Goal: Check status: Check status

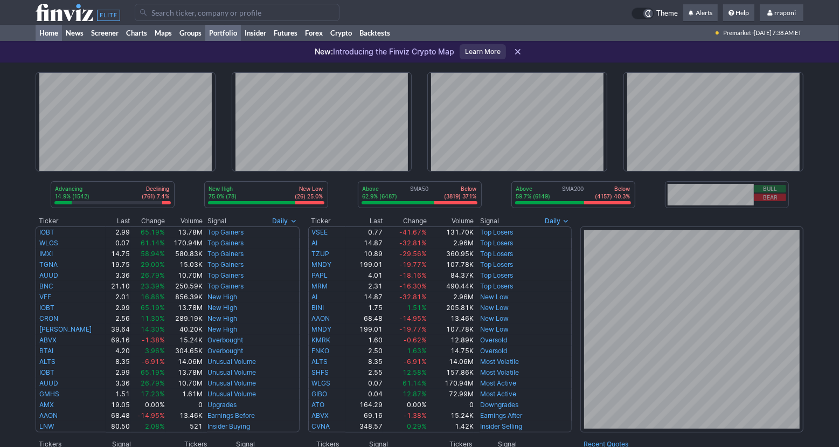
click at [210, 37] on link "Portfolio" at bounding box center [223, 33] width 36 height 16
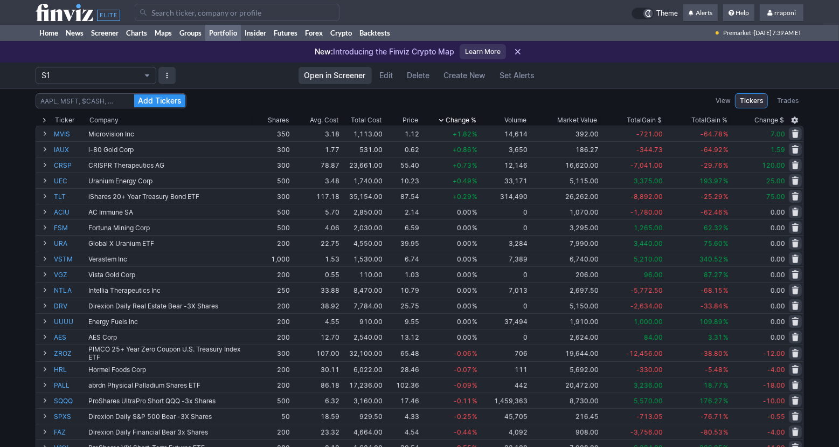
click at [817, 293] on div "Add Tickers View Tickers Trades Ticker Company Shares Avg. Cost Total Cost Pric…" at bounding box center [419, 429] width 839 height 683
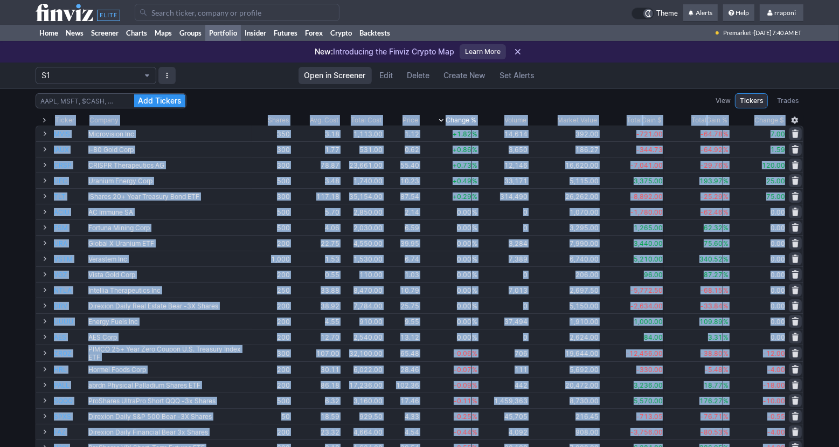
drag, startPoint x: 817, startPoint y: 293, endPoint x: 818, endPoint y: 298, distance: 5.5
click at [818, 296] on div "Add Tickers View Tickers Trades Ticker Company Shares Avg. Cost Total Cost Pric…" at bounding box center [419, 429] width 839 height 683
click at [45, 33] on link "Home" at bounding box center [49, 33] width 26 height 16
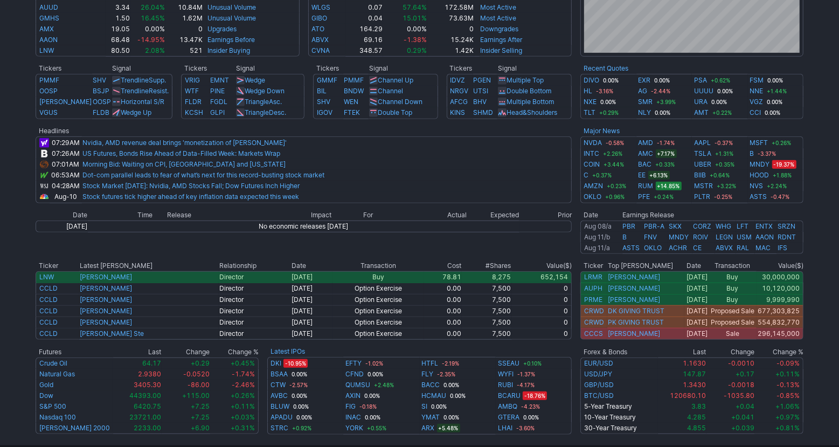
scroll to position [399, 0]
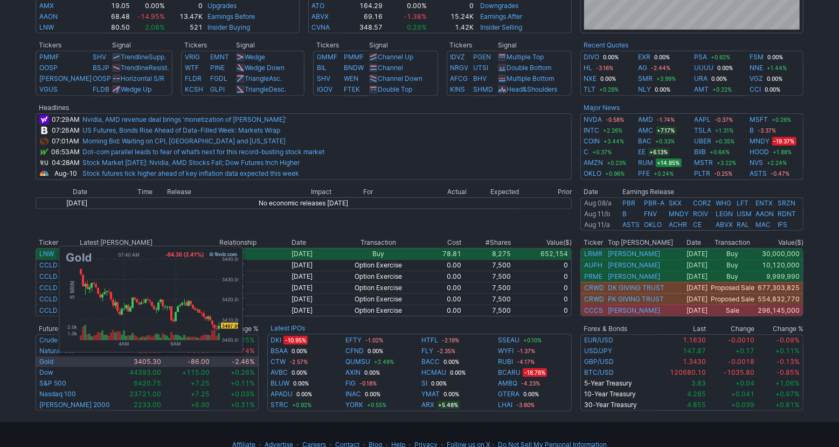
click at [53, 364] on td "Gold" at bounding box center [75, 361] width 78 height 11
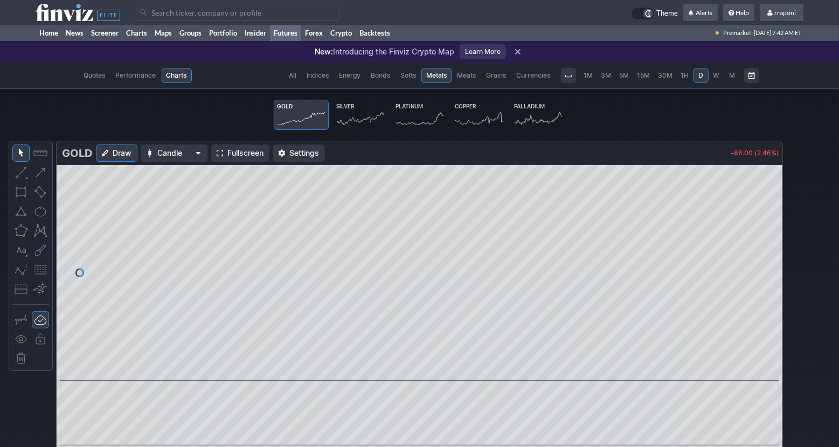
click at [360, 115] on icon at bounding box center [360, 118] width 47 height 15
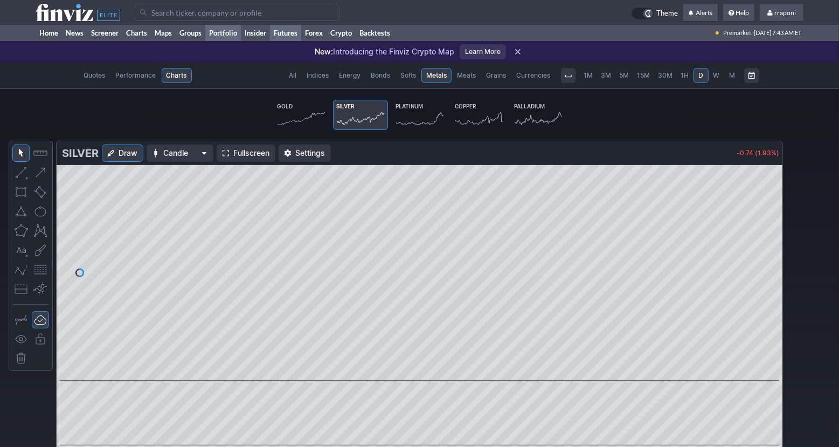
click at [216, 32] on link "Portfolio" at bounding box center [223, 33] width 36 height 16
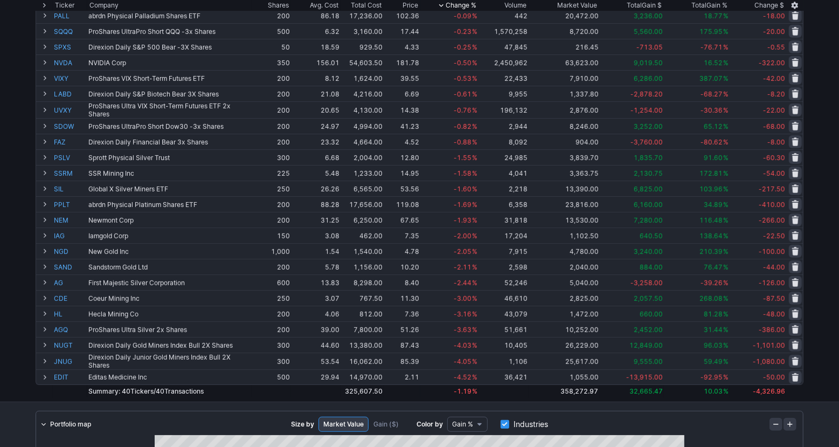
scroll to position [337, 0]
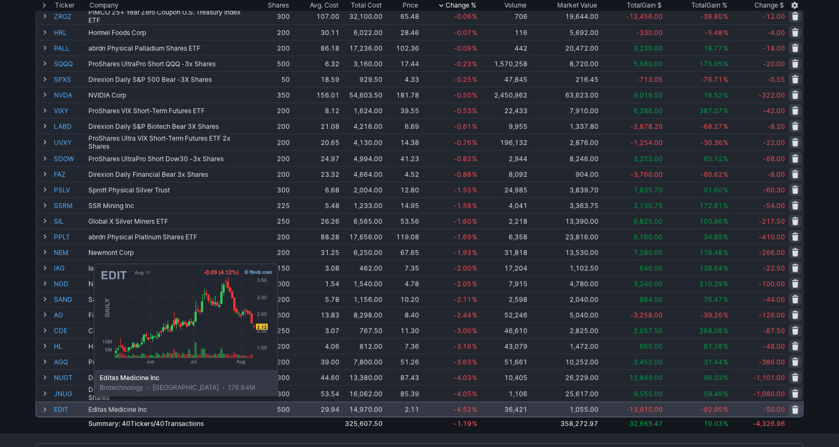
click at [66, 404] on link "EDIT" at bounding box center [70, 409] width 32 height 15
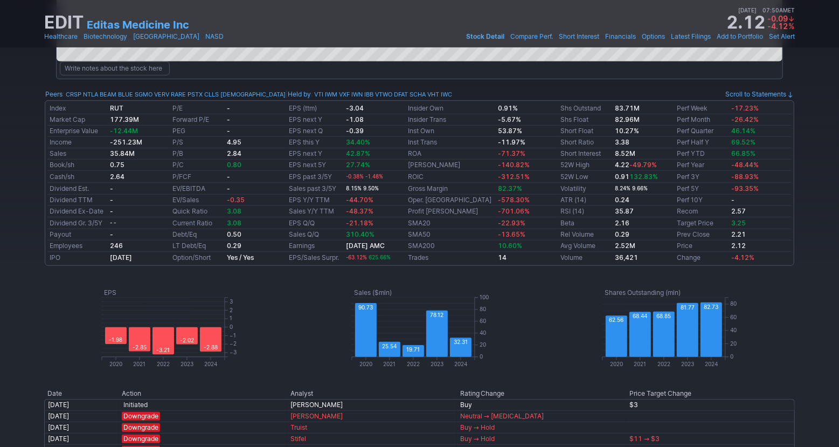
scroll to position [14, 0]
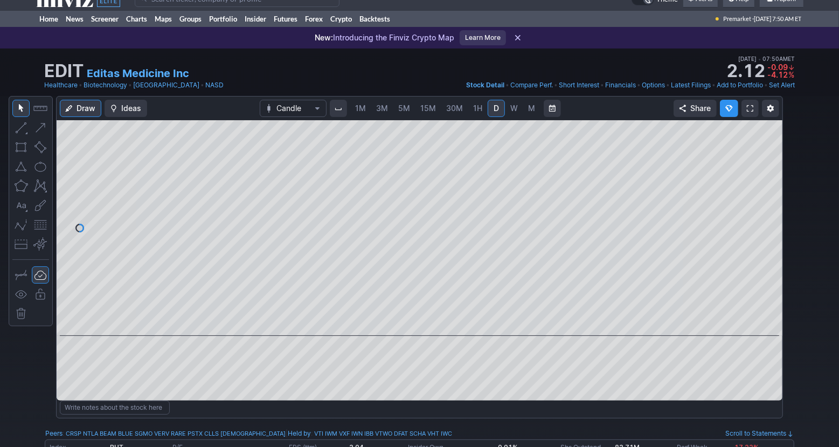
click at [519, 108] on link "W" at bounding box center [513, 108] width 17 height 17
click at [502, 109] on link "D" at bounding box center [496, 108] width 17 height 17
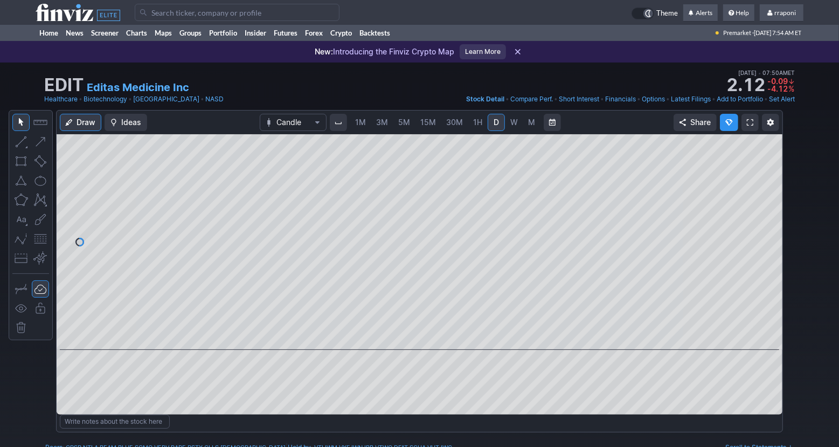
click at [824, 259] on div "Draw Ideas Candle 1M 3M 5M 15M 30M 1H D W M Share" at bounding box center [419, 275] width 839 height 331
click at [50, 33] on link "Home" at bounding box center [49, 33] width 26 height 16
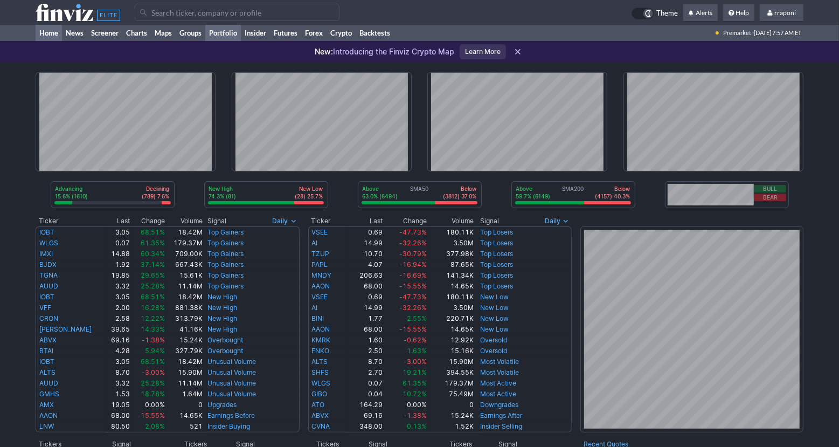
click at [235, 27] on link "Portfolio" at bounding box center [223, 33] width 36 height 16
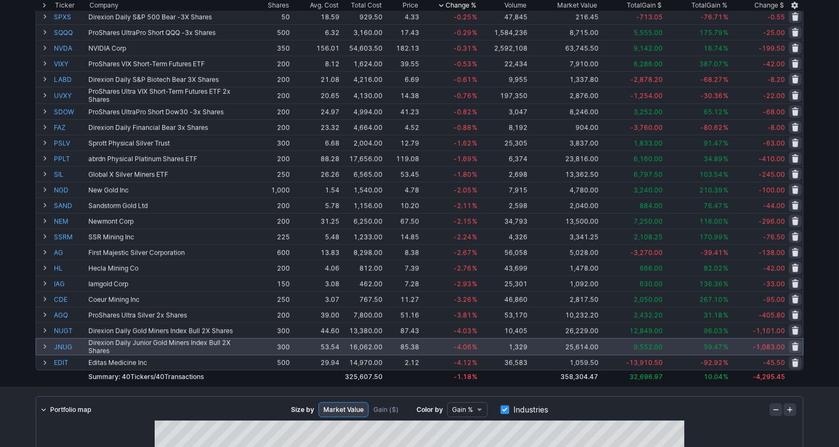
scroll to position [385, 0]
